Goal: Task Accomplishment & Management: Complete application form

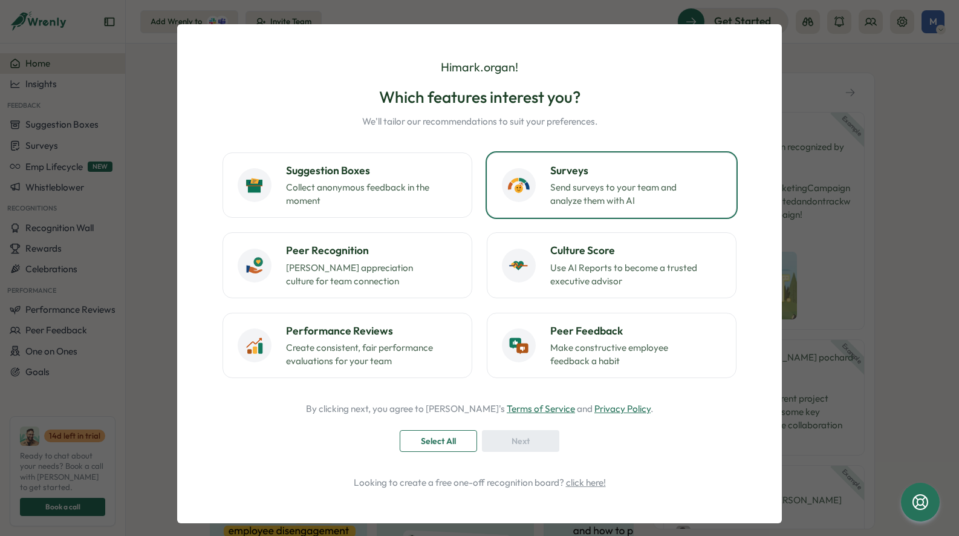
click at [636, 187] on p "Send surveys to your team and analyze them with AI" at bounding box center [625, 194] width 151 height 27
click at [512, 438] on span "Next" at bounding box center [520, 440] width 18 height 21
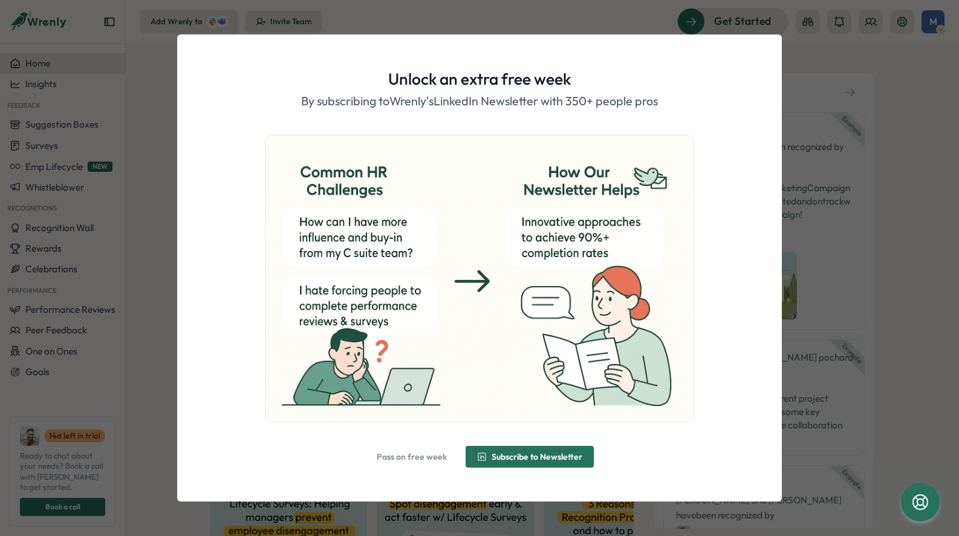
click at [905, 263] on div "Unlock an extra free week By subscribing to [PERSON_NAME]'s LinkedIn Newsletter…" at bounding box center [479, 268] width 959 height 536
click at [419, 459] on span "Pass on free week" at bounding box center [412, 456] width 70 height 8
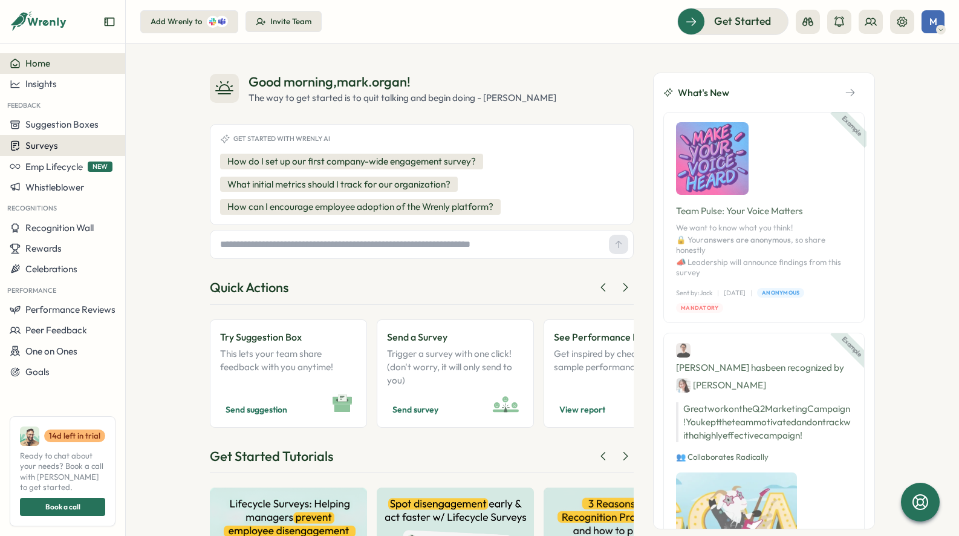
click at [36, 146] on span "Surveys" at bounding box center [41, 145] width 33 height 11
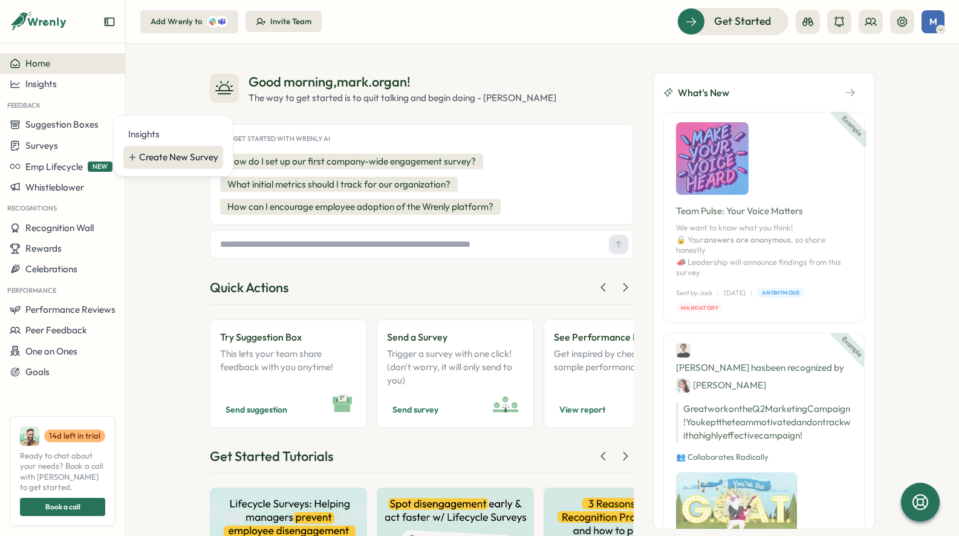
click at [158, 161] on div "Create New Survey" at bounding box center [178, 157] width 79 height 13
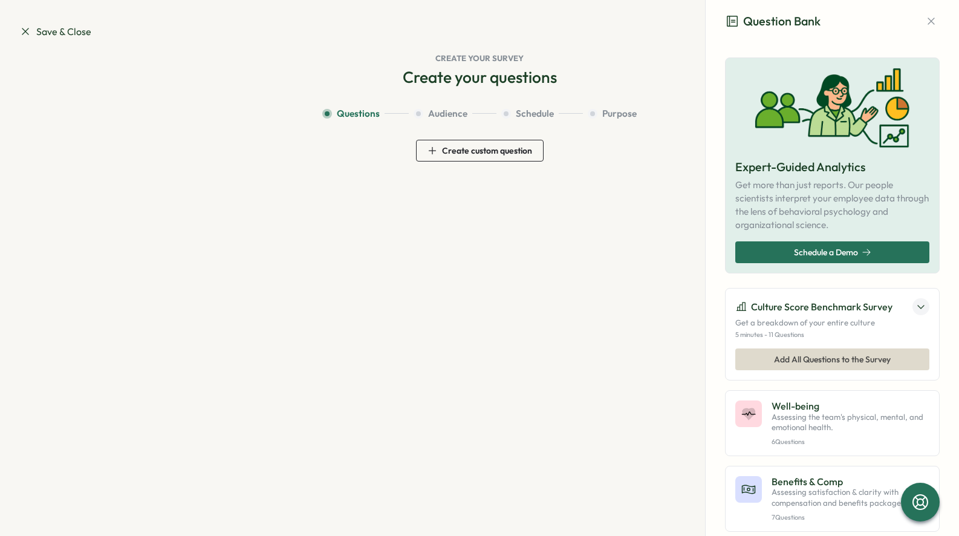
click at [463, 149] on span "Create custom question" at bounding box center [487, 150] width 90 height 8
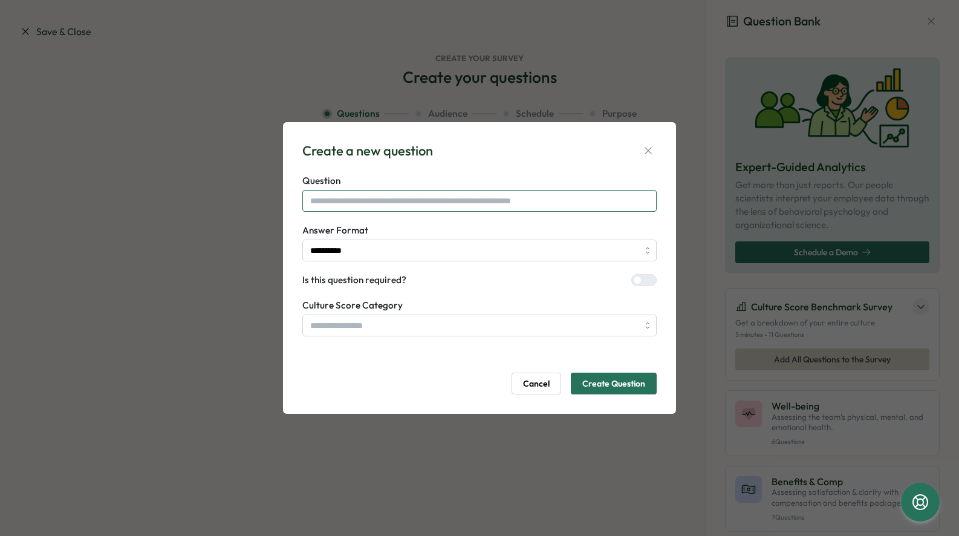
click at [407, 201] on input "text" at bounding box center [479, 201] width 354 height 22
click at [643, 151] on button "button" at bounding box center [648, 150] width 17 height 17
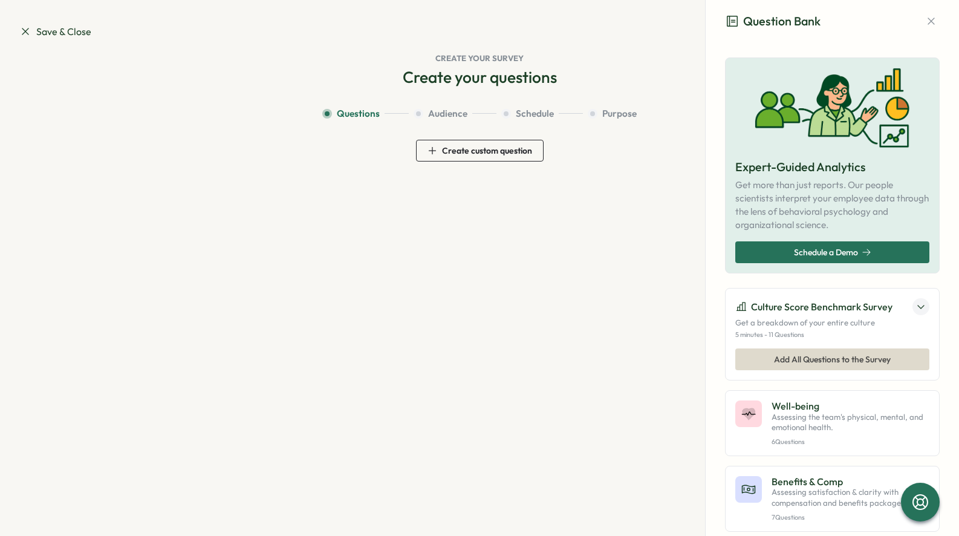
click at [25, 29] on icon at bounding box center [25, 31] width 12 height 12
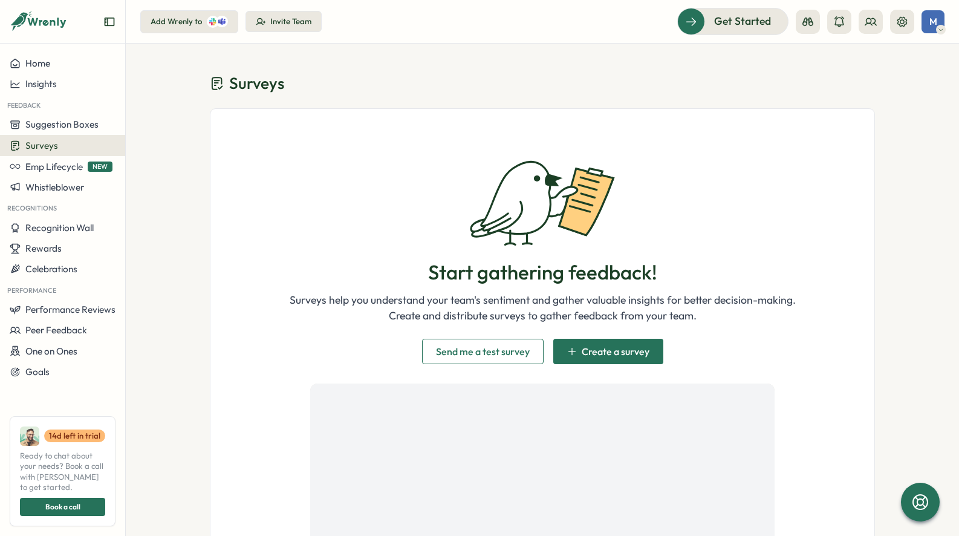
click at [600, 350] on span "Create a survey" at bounding box center [615, 351] width 68 height 10
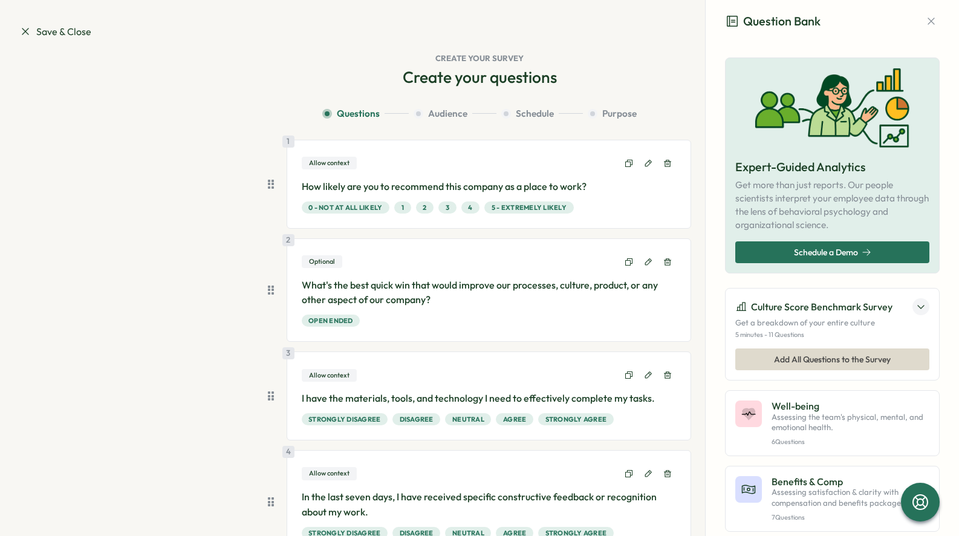
click at [782, 19] on h3 "Question Bank" at bounding box center [773, 21] width 96 height 19
click at [925, 19] on icon "button" at bounding box center [931, 21] width 12 height 12
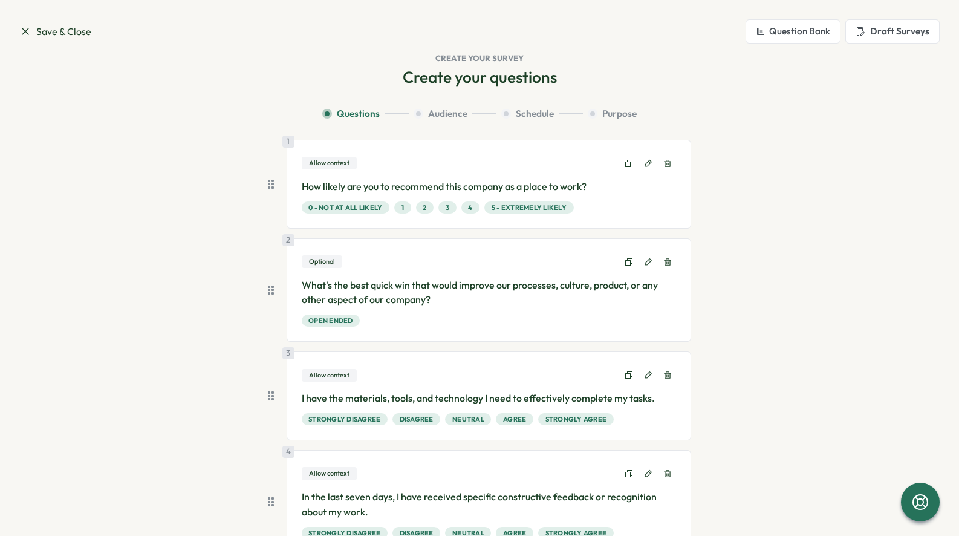
click at [795, 34] on button "Question Bank" at bounding box center [792, 31] width 95 height 24
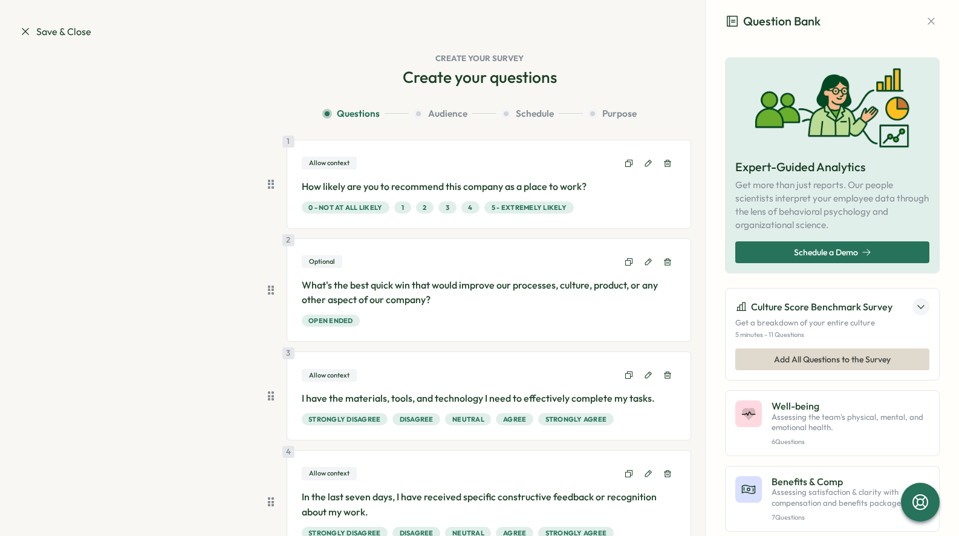
click at [439, 203] on div "3" at bounding box center [447, 207] width 18 height 12
click at [26, 27] on icon at bounding box center [25, 31] width 12 height 12
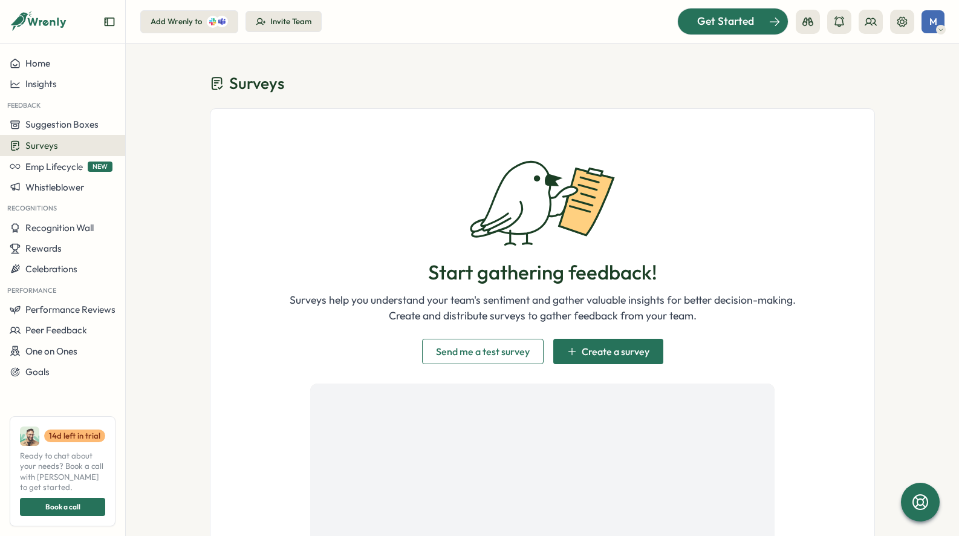
click at [726, 16] on span "Get Started" at bounding box center [725, 21] width 57 height 16
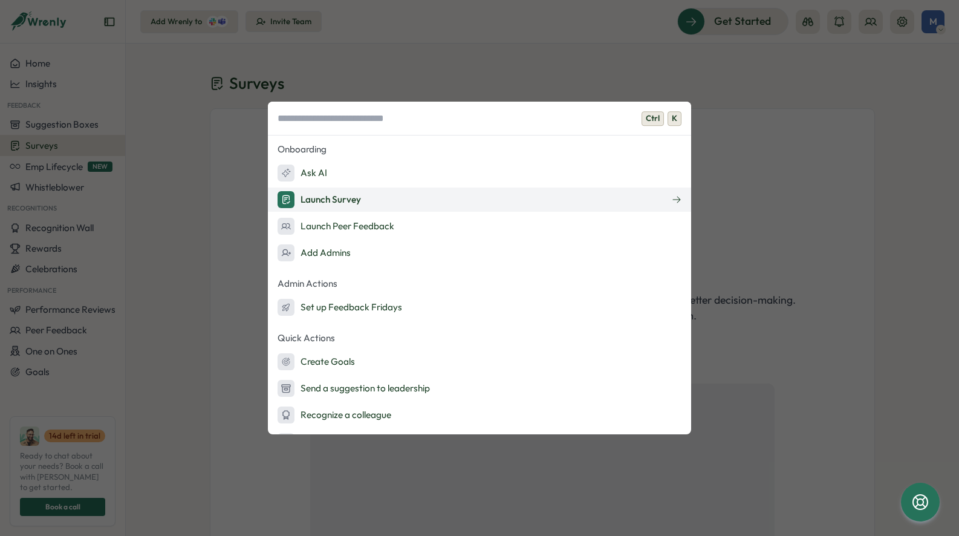
click at [312, 195] on div "Launch Survey" at bounding box center [318, 199] width 83 height 17
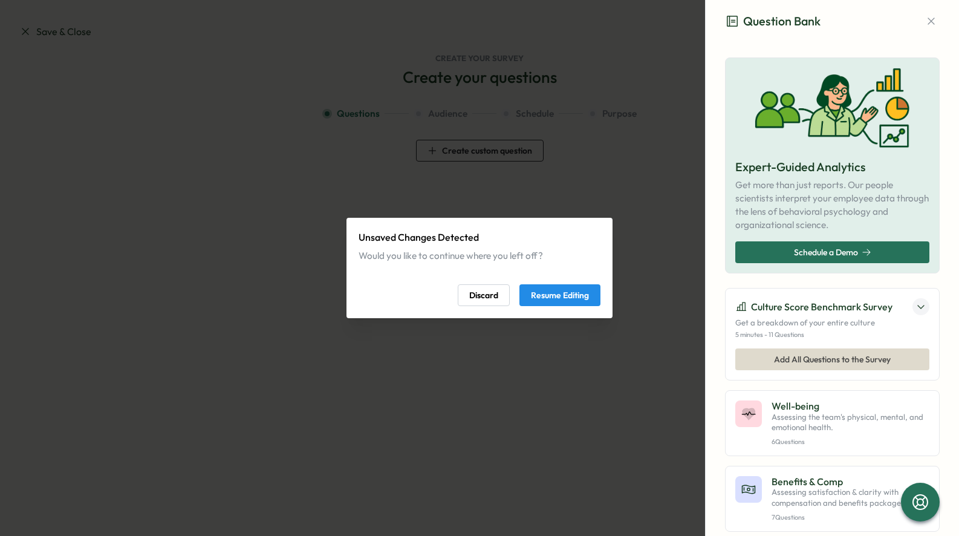
click at [546, 297] on span "Resume Editing" at bounding box center [560, 295] width 58 height 21
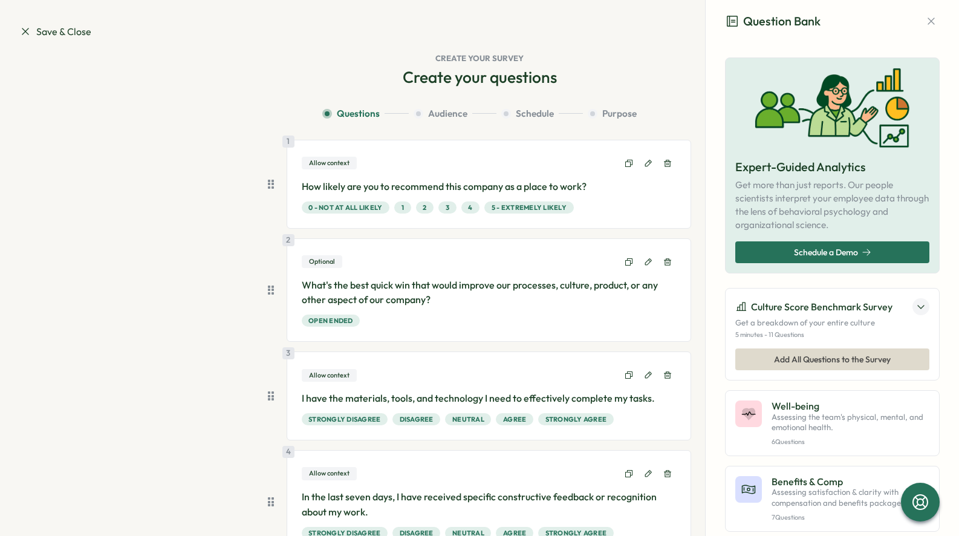
click at [823, 319] on p "Get a breakdown of your entire culture" at bounding box center [832, 322] width 194 height 11
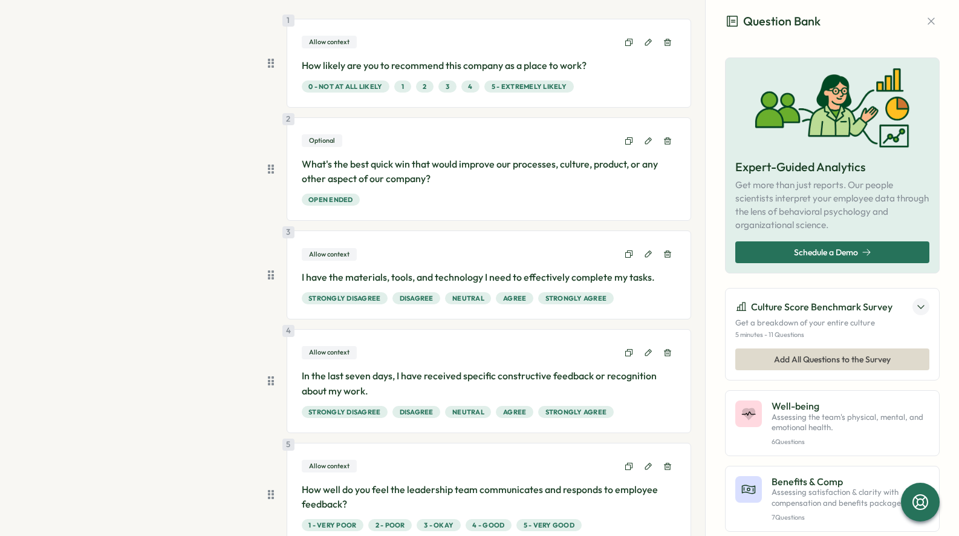
scroll to position [201, 0]
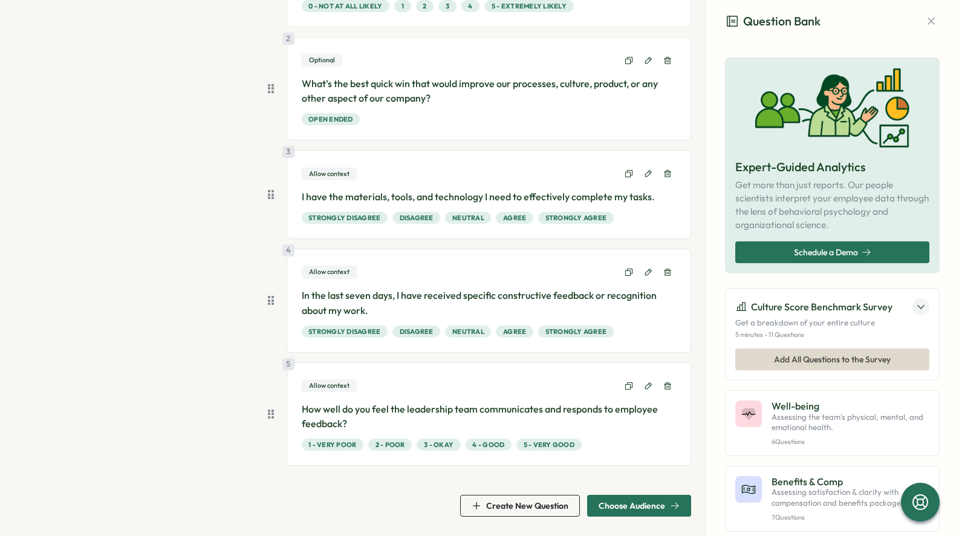
click at [495, 411] on p "How well do you feel the leadership team communicates and responds to employee …" at bounding box center [489, 416] width 375 height 30
click at [497, 446] on span "4 - Good" at bounding box center [488, 444] width 32 height 11
click at [540, 501] on span "Create New Question" at bounding box center [527, 505] width 82 height 8
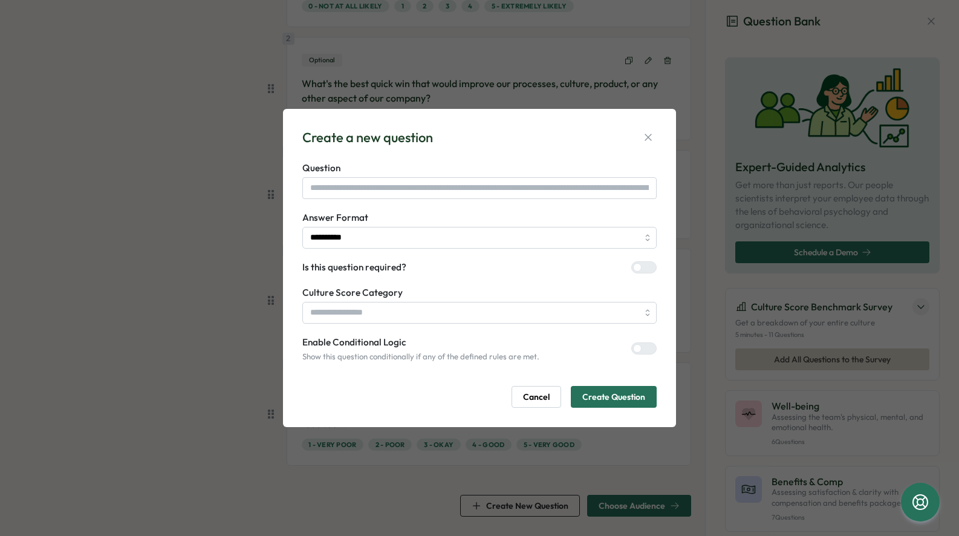
click at [534, 398] on span "Cancel" at bounding box center [536, 396] width 27 height 21
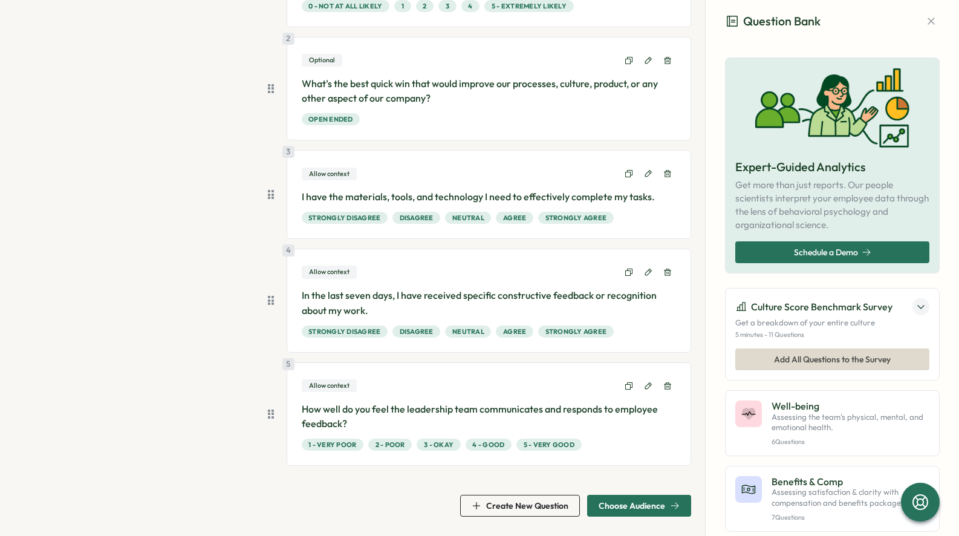
click at [618, 502] on span "Choose Audience" at bounding box center [631, 505] width 66 height 8
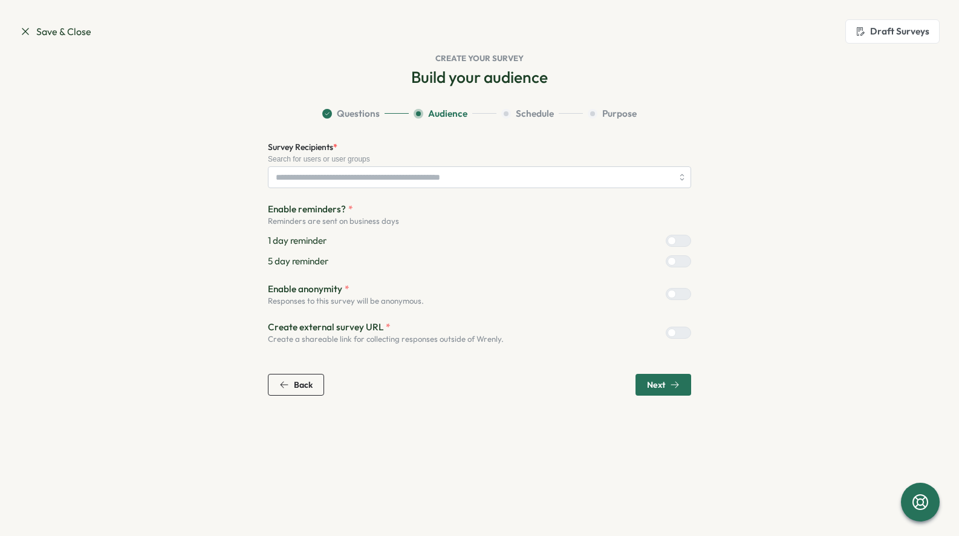
scroll to position [0, 0]
click at [354, 178] on input "Survey Recipients *" at bounding box center [474, 177] width 397 height 21
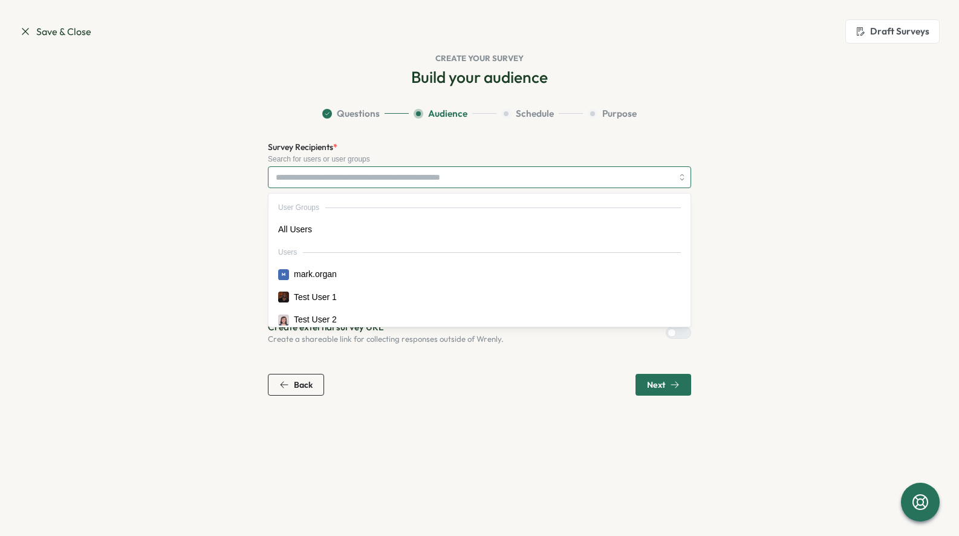
click at [354, 178] on input "Survey Recipients *" at bounding box center [474, 177] width 397 height 21
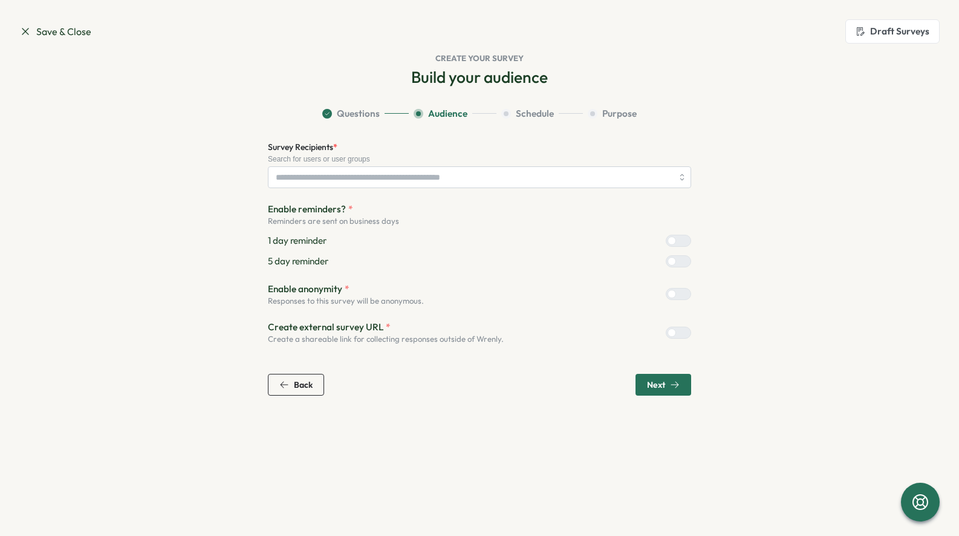
click at [656, 389] on span "Next" at bounding box center [656, 384] width 18 height 8
